Goal: Task Accomplishment & Management: Manage account settings

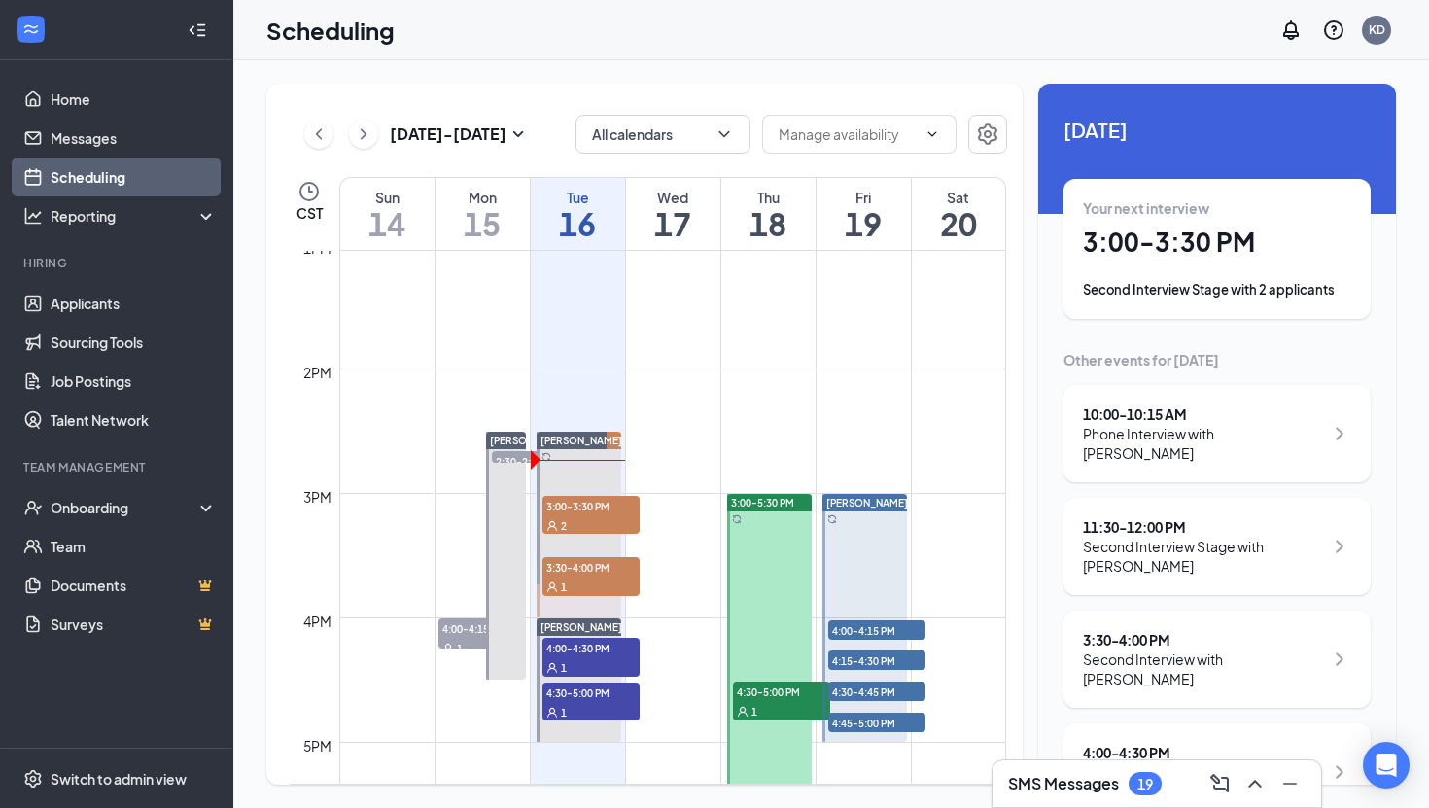
scroll to position [1630, 0]
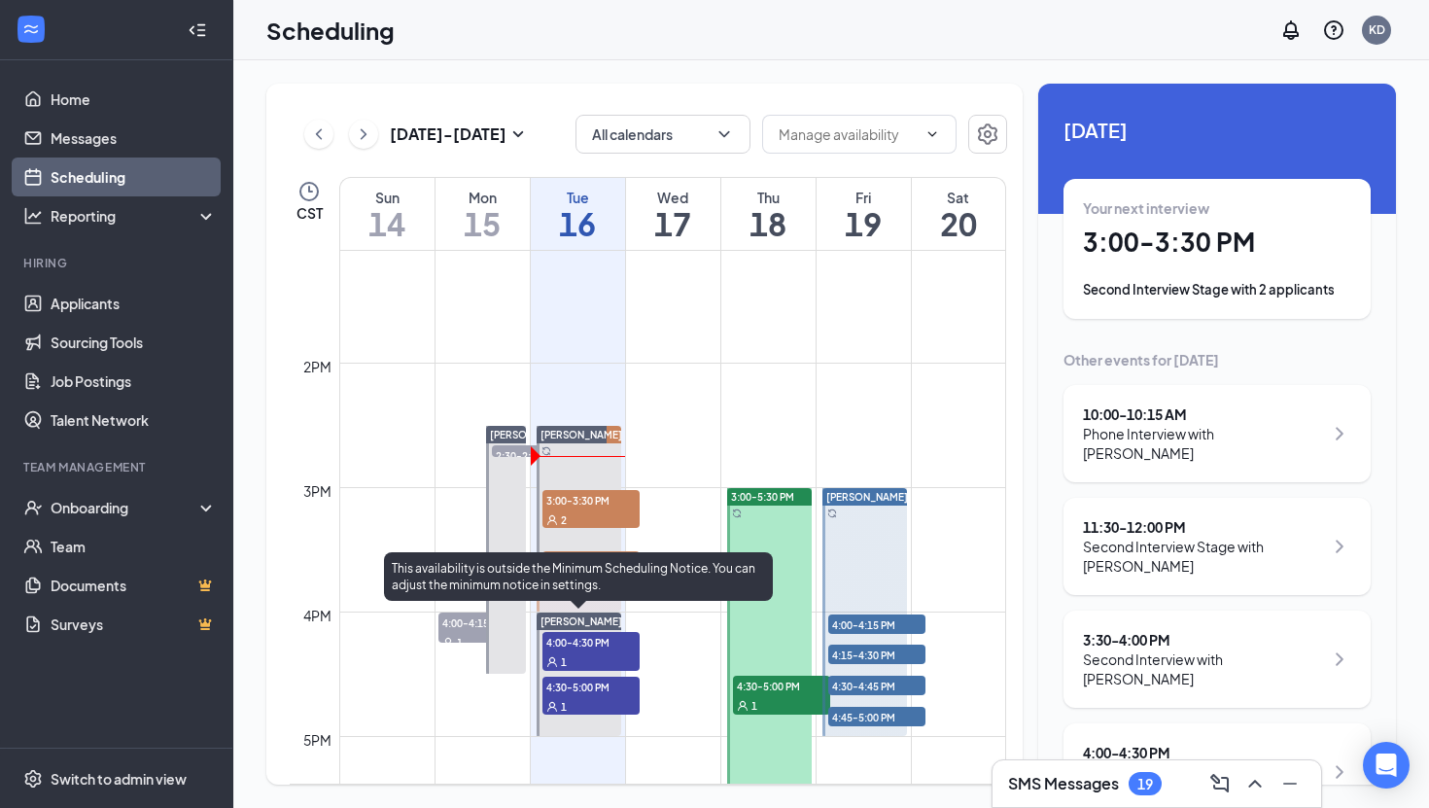
click at [583, 650] on span "4:00-4:30 PM" at bounding box center [590, 641] width 97 height 19
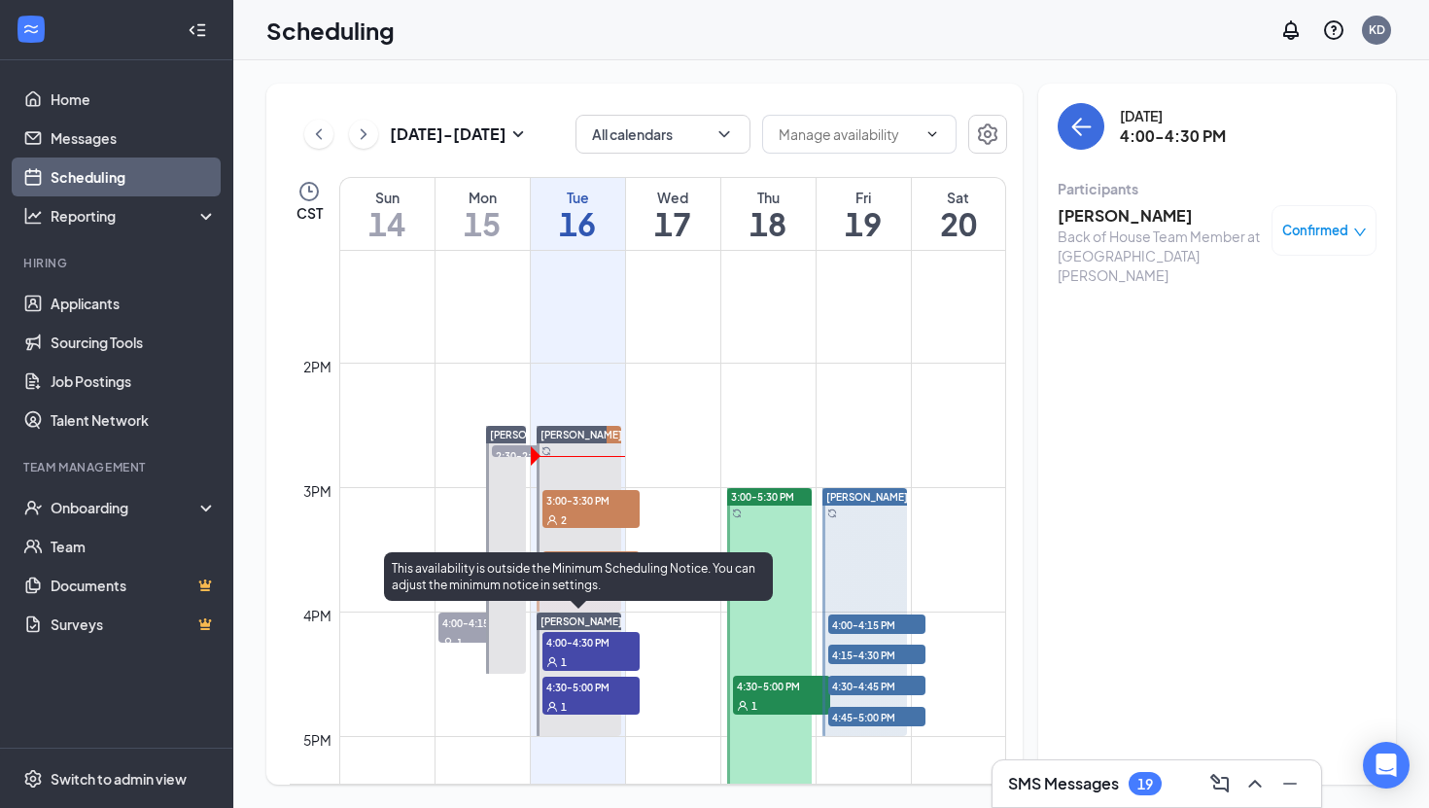
click at [587, 680] on span "4:30-5:00 PM" at bounding box center [590, 685] width 97 height 19
click at [588, 641] on span "4:00-4:30 PM" at bounding box center [590, 641] width 97 height 19
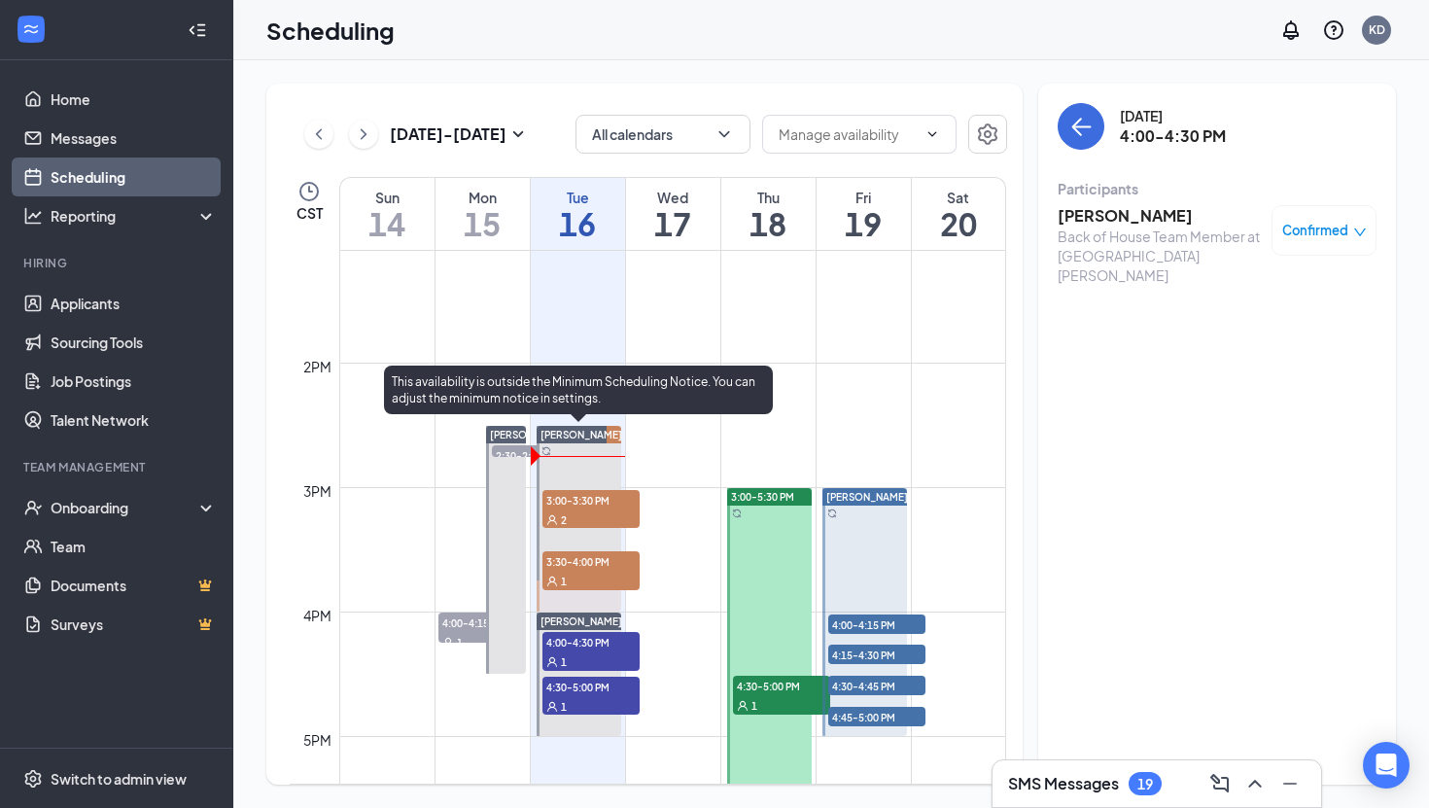
click at [587, 502] on span "3:00-3:30 PM" at bounding box center [590, 499] width 97 height 19
click at [584, 565] on span "3:30-4:00 PM" at bounding box center [590, 560] width 97 height 19
click at [580, 496] on span "3:00-3:30 PM" at bounding box center [590, 499] width 97 height 19
click at [609, 565] on span "3:30-4:00 PM" at bounding box center [590, 560] width 97 height 19
click at [595, 499] on span "3:00-3:30 PM" at bounding box center [590, 499] width 97 height 19
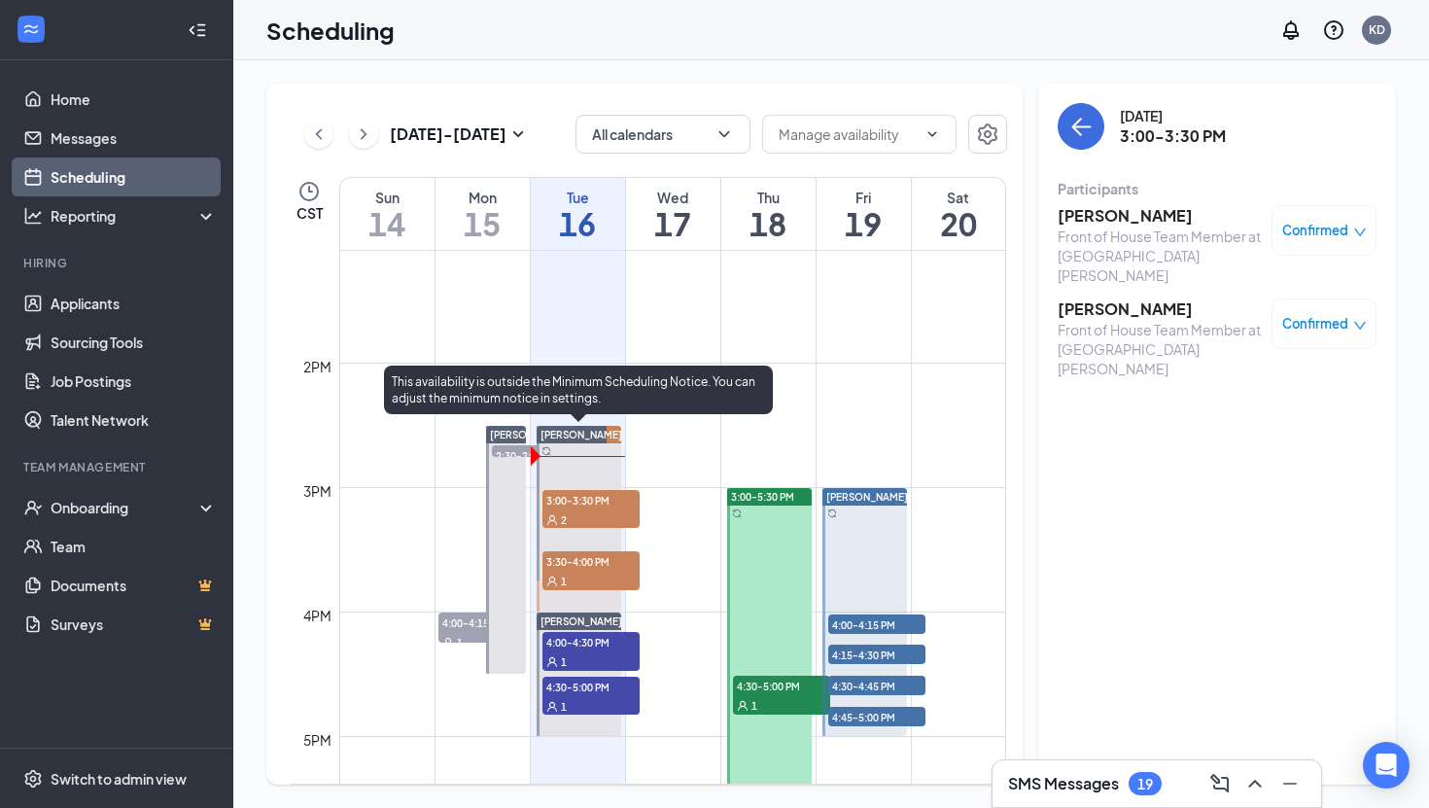
click at [573, 561] on span "3:30-4:00 PM" at bounding box center [590, 560] width 97 height 19
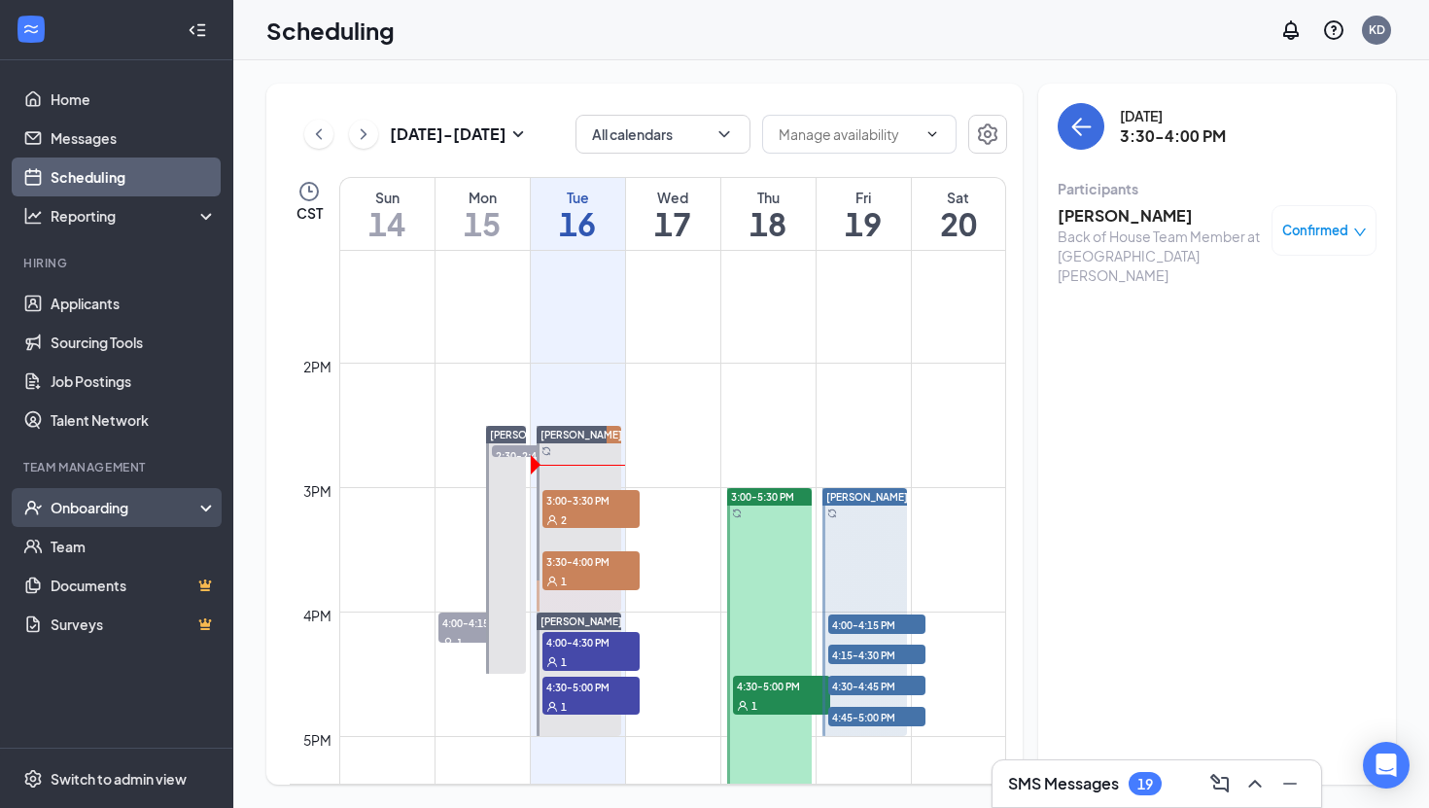
click at [140, 506] on div "Onboarding" at bounding box center [126, 507] width 150 height 19
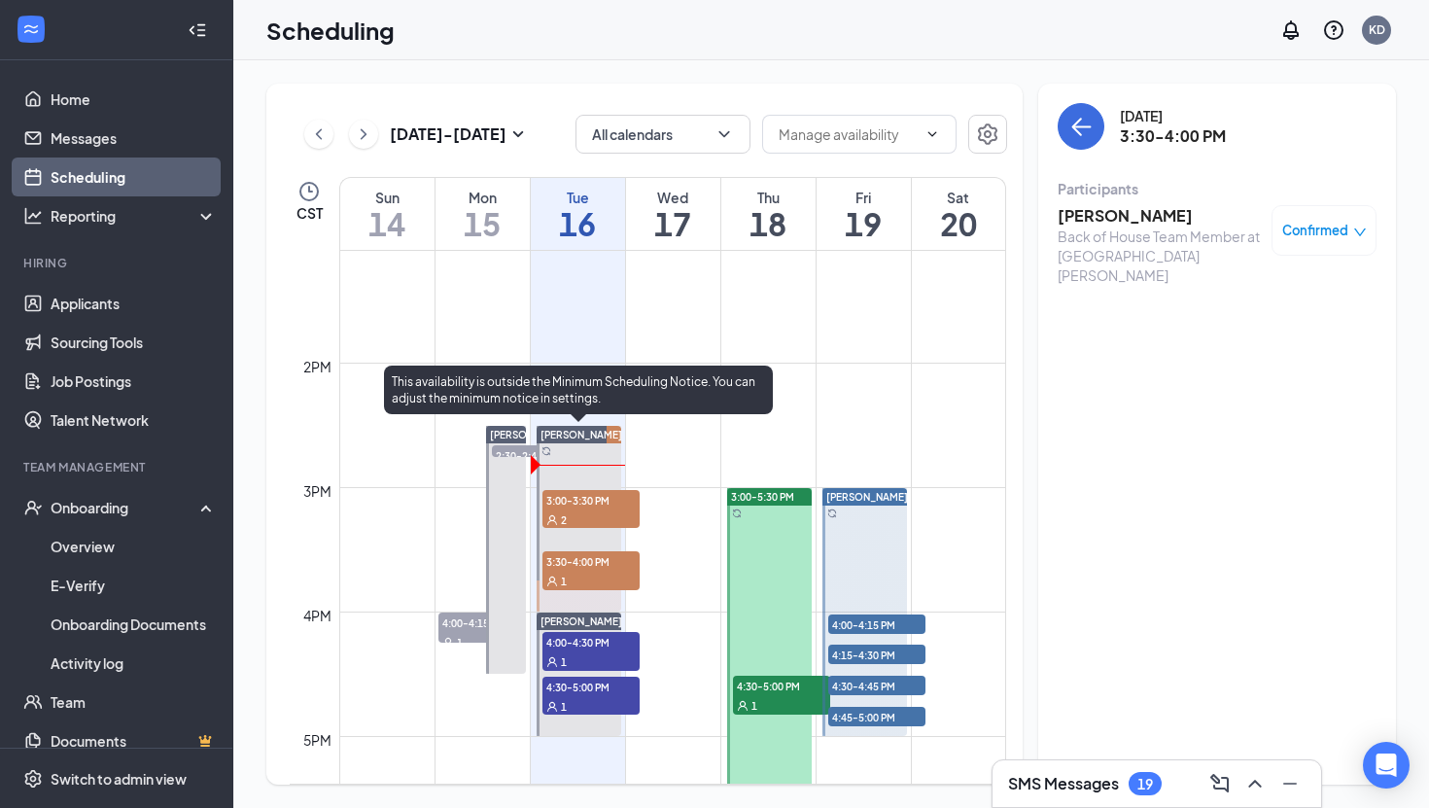
click at [584, 496] on span "3:00-3:30 PM" at bounding box center [590, 499] width 97 height 19
click at [591, 560] on span "3:30-4:00 PM" at bounding box center [590, 560] width 97 height 19
click at [598, 502] on span "3:00-3:30 PM" at bounding box center [590, 499] width 97 height 19
click at [587, 558] on span "3:30-4:00 PM" at bounding box center [590, 560] width 97 height 19
click at [603, 498] on span "3:00-3:30 PM" at bounding box center [590, 499] width 97 height 19
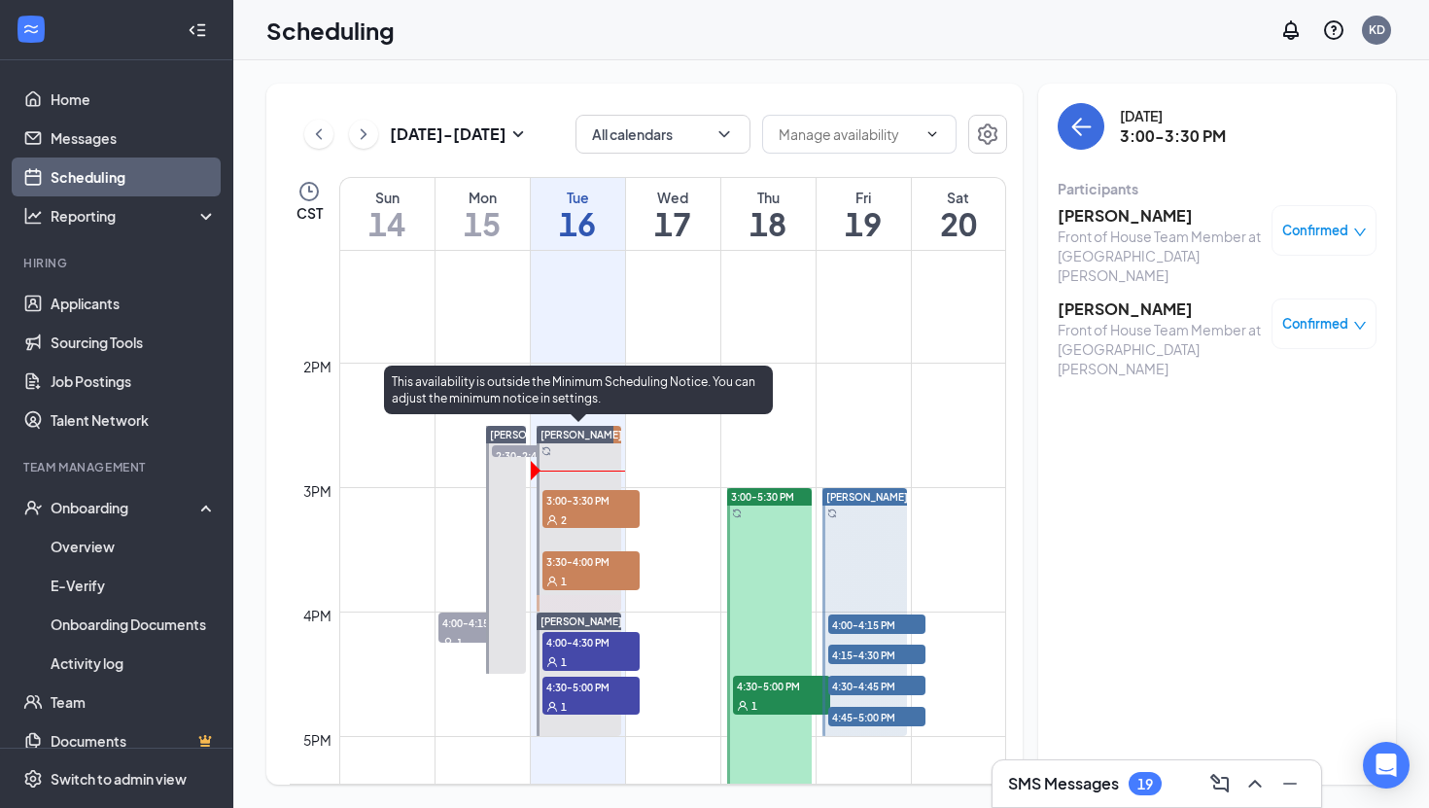
click at [581, 576] on div "1" at bounding box center [590, 579] width 97 height 19
click at [575, 498] on span "3:00-3:30 PM" at bounding box center [590, 499] width 97 height 19
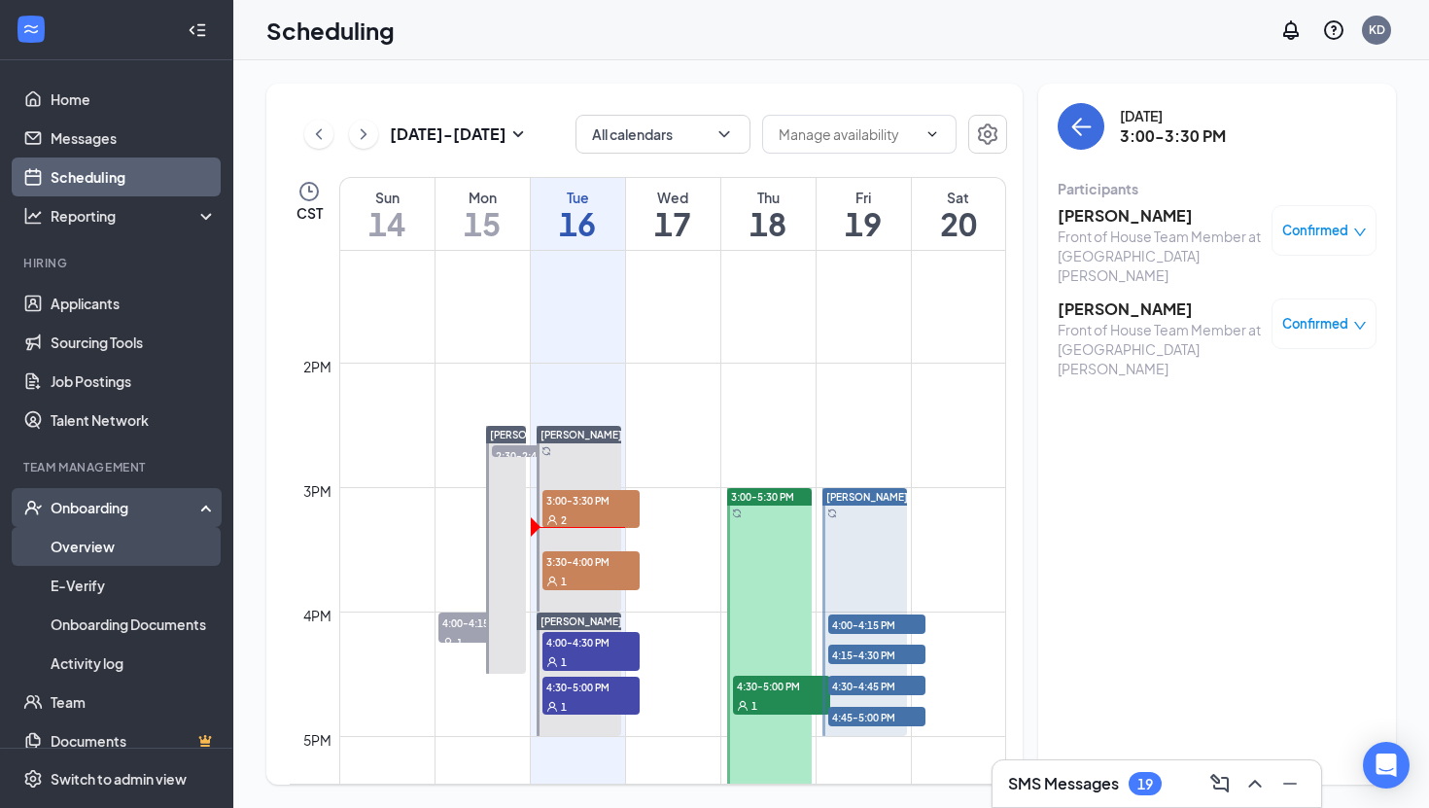
click at [133, 545] on link "Overview" at bounding box center [134, 546] width 166 height 39
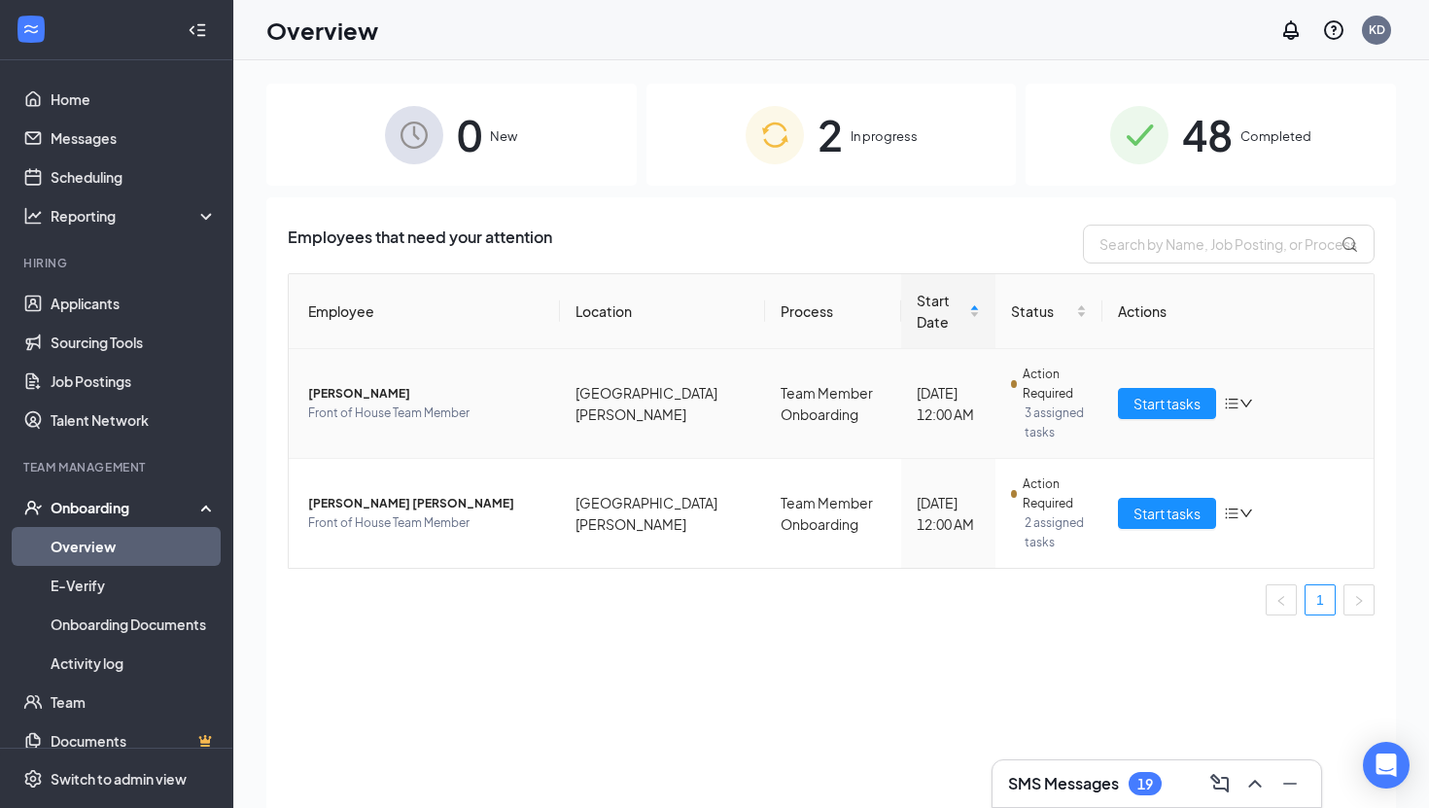
click at [1240, 397] on icon "down" at bounding box center [1246, 404] width 14 height 14
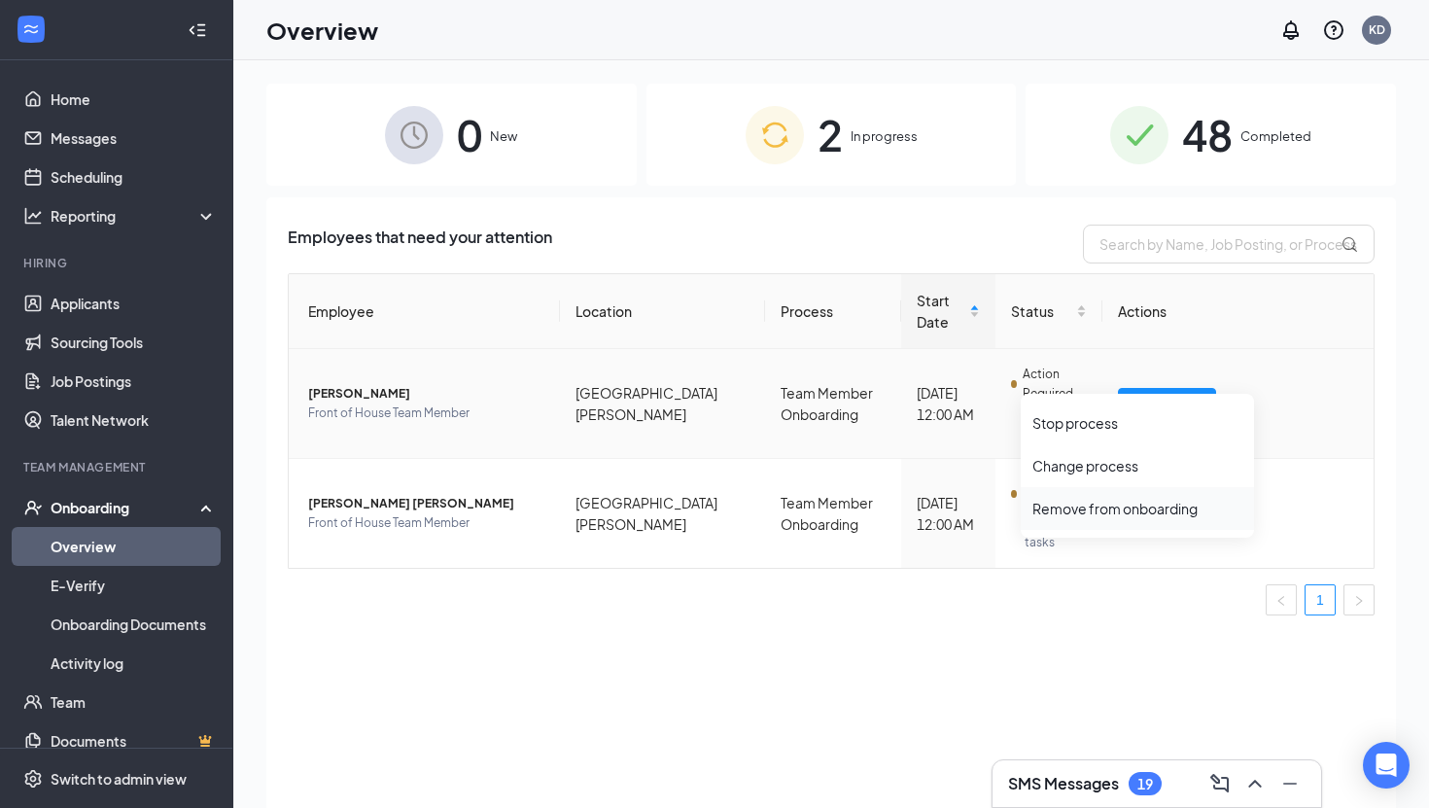
click at [1154, 515] on div "Remove from onboarding" at bounding box center [1137, 508] width 210 height 19
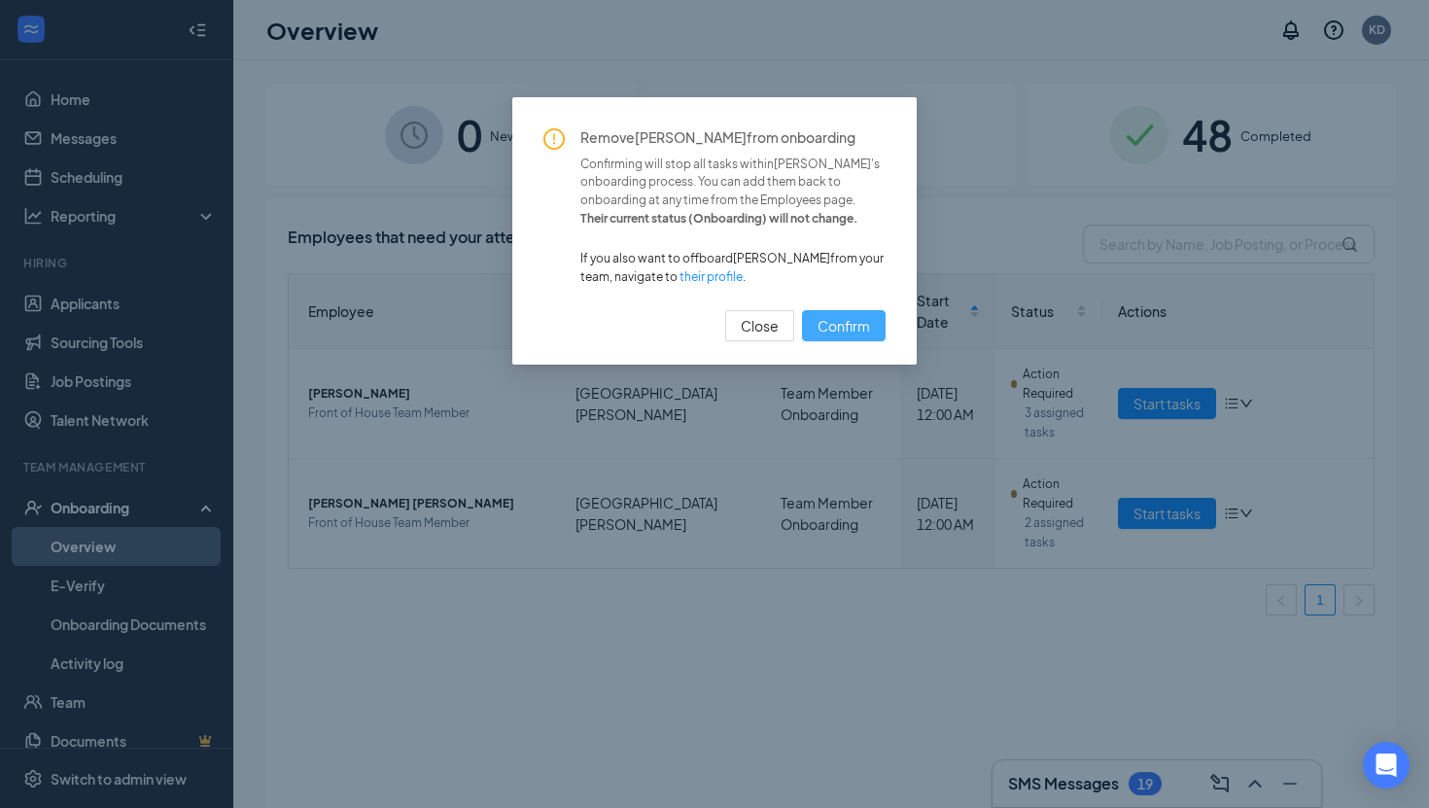
click at [854, 326] on span "Confirm" at bounding box center [843, 325] width 52 height 21
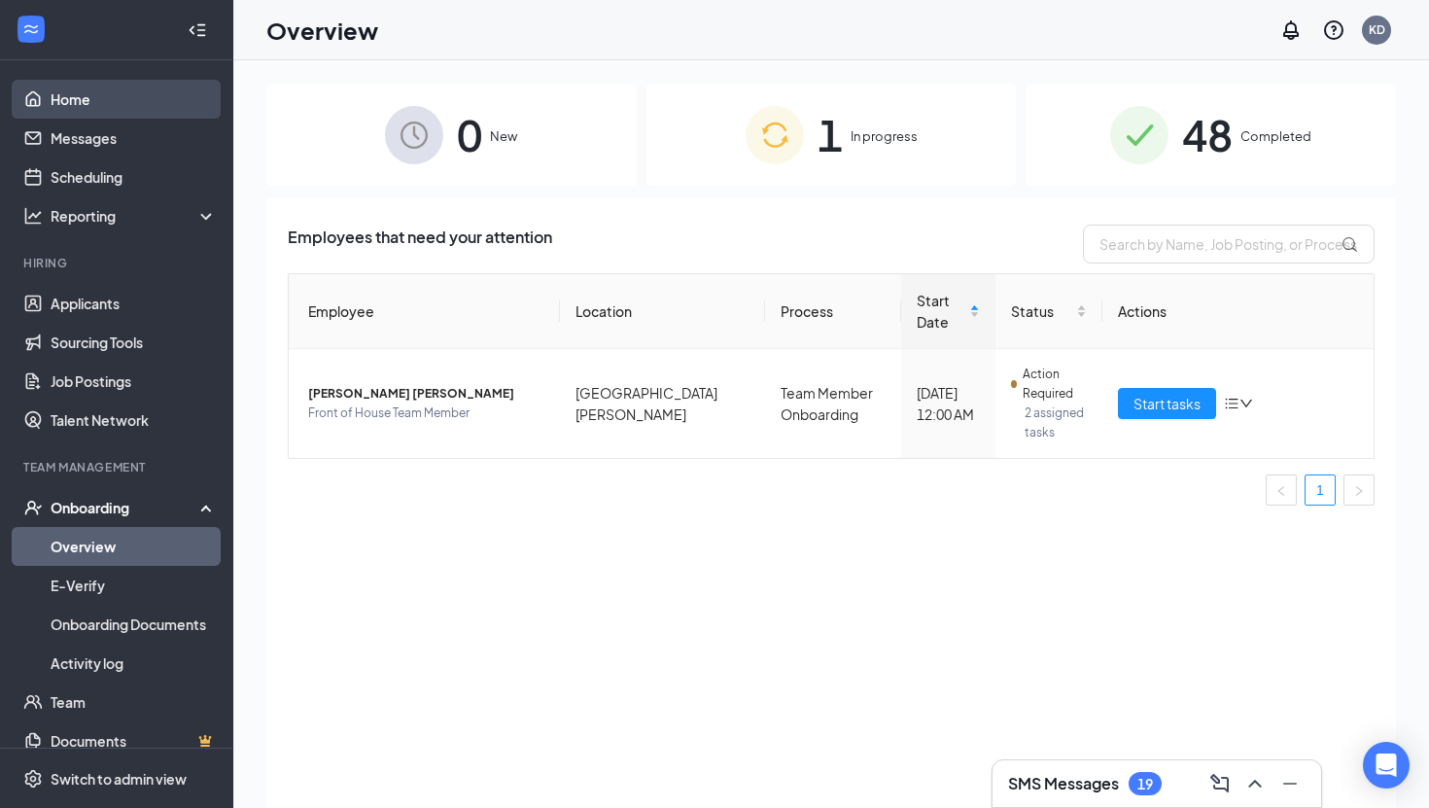
click at [98, 89] on link "Home" at bounding box center [134, 99] width 166 height 39
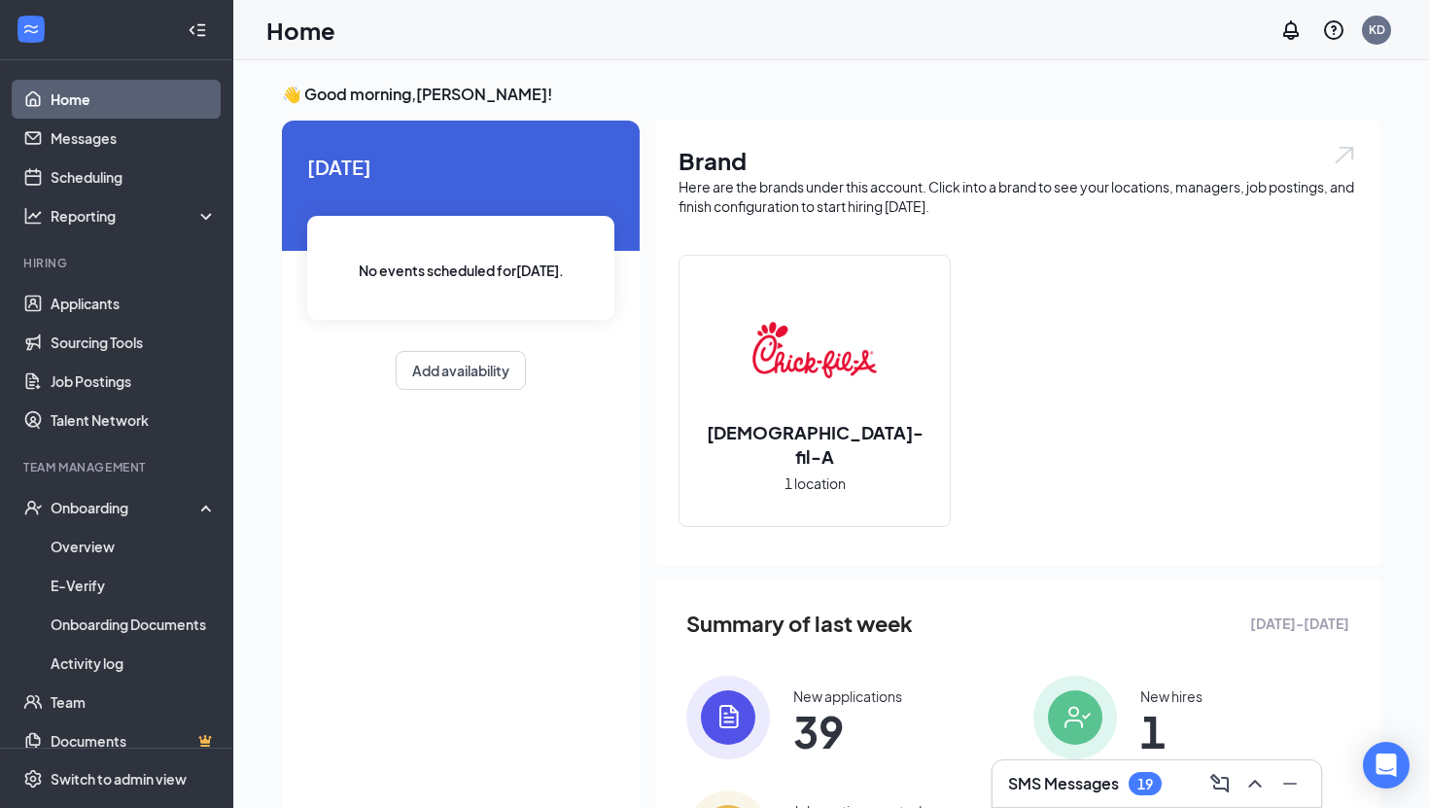
click at [1042, 113] on div "👋 Good morning, [PERSON_NAME] ! [DATE] No events scheduled for [DATE] . Add ava…" at bounding box center [830, 505] width 1129 height 843
